Goal: Find specific fact

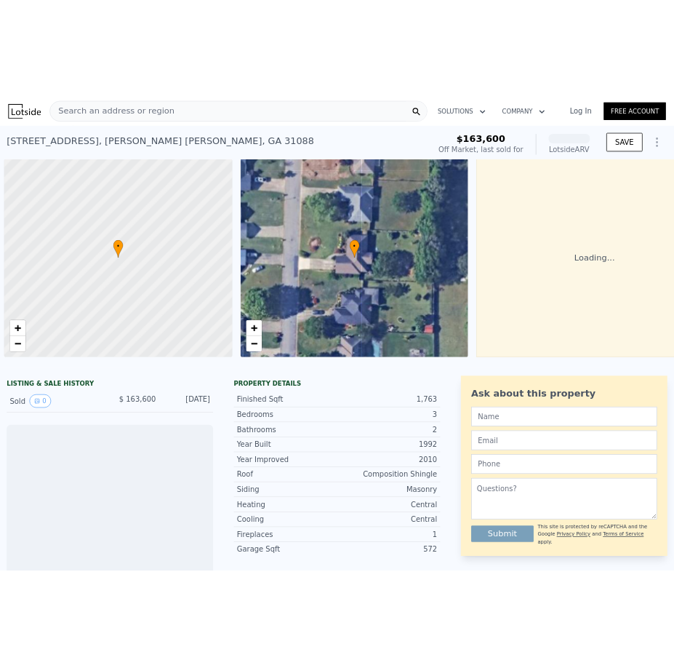
scroll to position [0, 6]
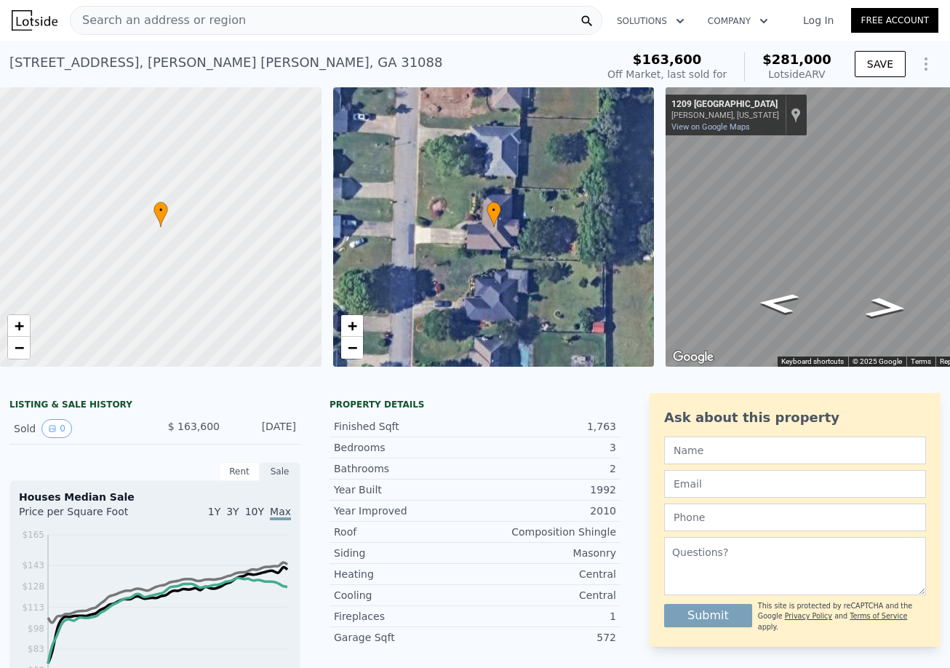
click at [211, 18] on span "Search an address or region" at bounding box center [158, 20] width 175 height 17
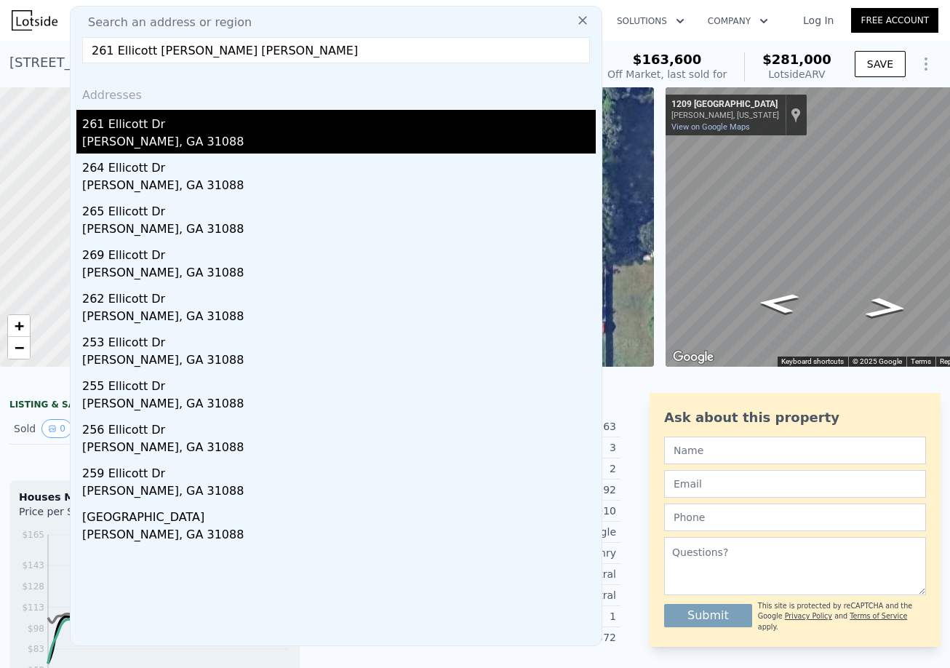
type input "261 Ellicott [PERSON_NAME] [PERSON_NAME]"
click at [108, 133] on div "[PERSON_NAME], GA 31088" at bounding box center [339, 143] width 514 height 20
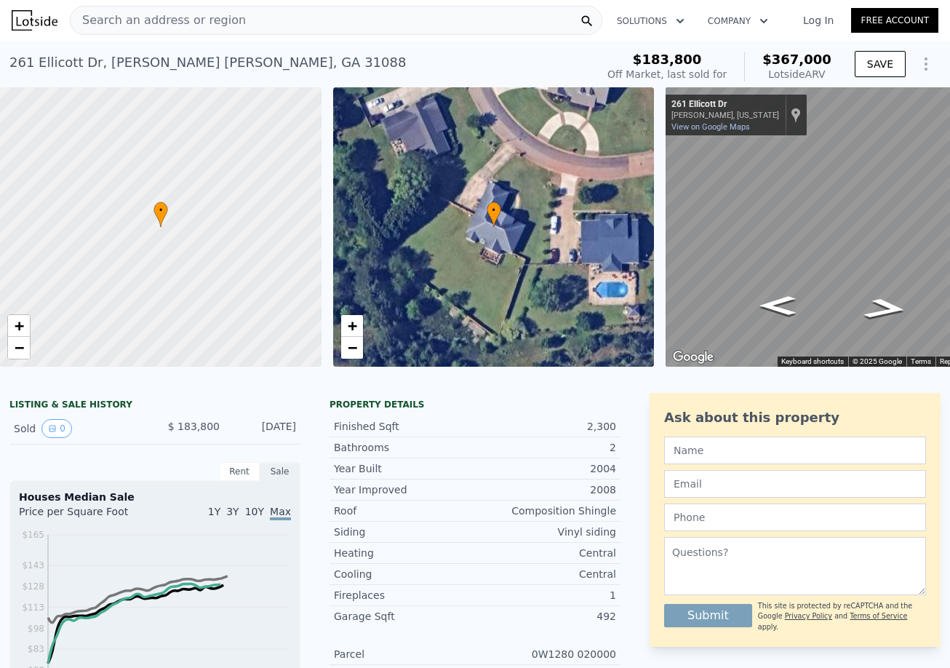
click at [804, 61] on span "$367,000" at bounding box center [796, 59] width 69 height 15
copy span "$367,000"
